Goal: Information Seeking & Learning: Find specific fact

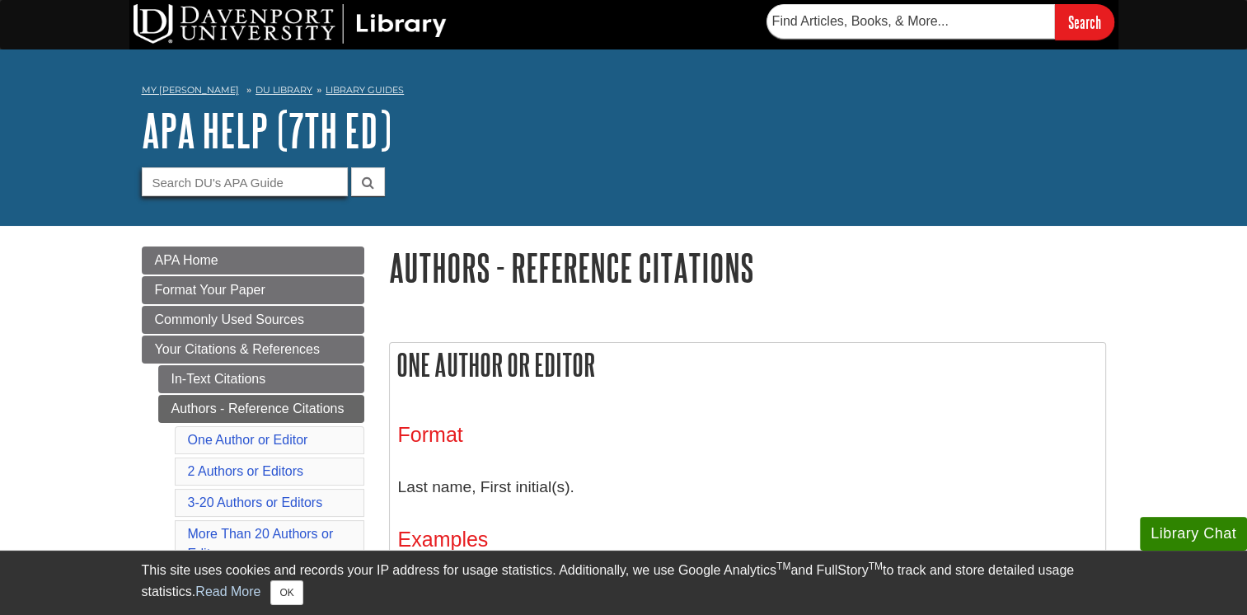
click at [264, 180] on input "Guide Search Terms" at bounding box center [245, 181] width 206 height 29
paste input "[URL][DOMAIN_NAME]"
type input "[URL][DOMAIN_NAME]"
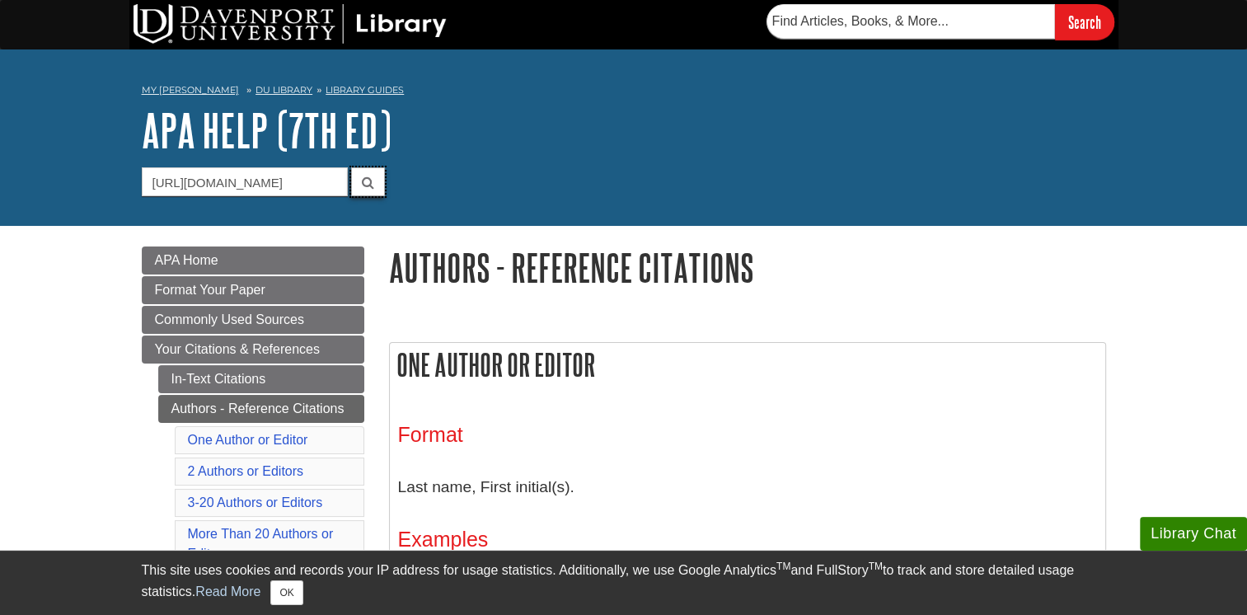
click at [359, 193] on button "submit" at bounding box center [368, 181] width 34 height 29
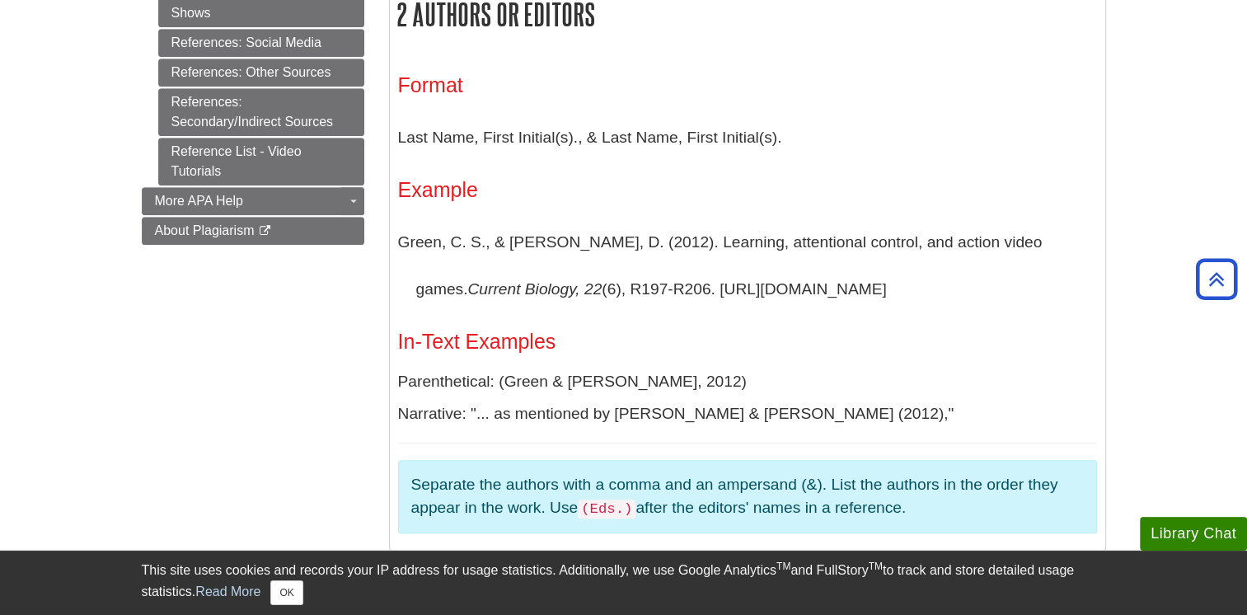
scroll to position [907, 0]
